Goal: Task Accomplishment & Management: Manage account settings

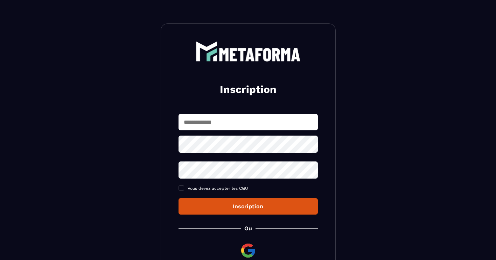
scroll to position [12, 0]
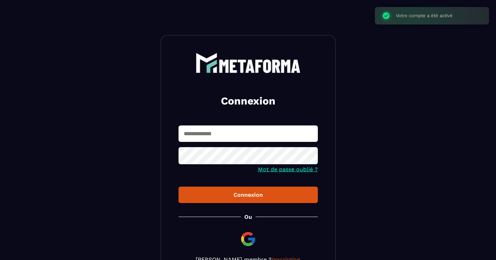
type input "**********"
click at [245, 190] on button "Connexion" at bounding box center [247, 195] width 139 height 16
